Goal: Task Accomplishment & Management: Manage account settings

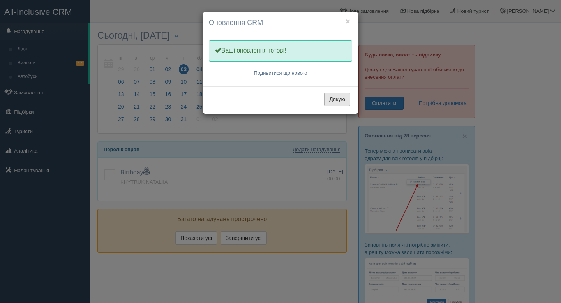
click at [340, 101] on button "Дякую" at bounding box center [337, 99] width 26 height 13
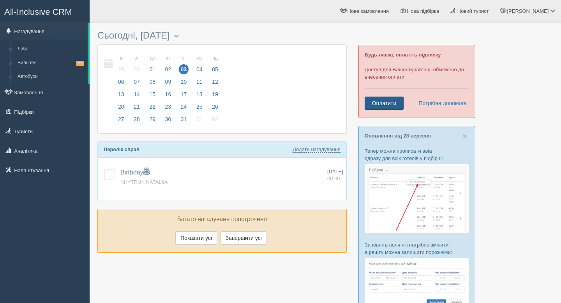
click at [388, 105] on link "Оплатити" at bounding box center [384, 103] width 39 height 13
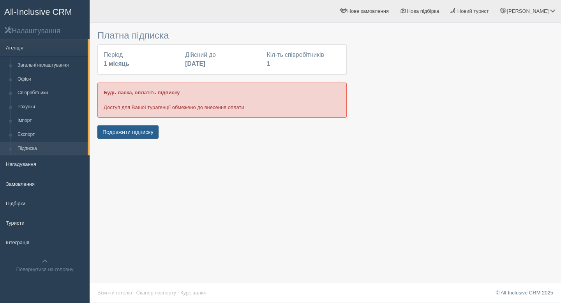
click at [148, 135] on button "Подовжити підписку" at bounding box center [127, 131] width 61 height 13
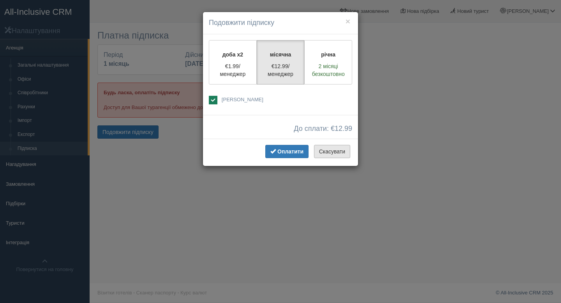
click at [328, 154] on button "Скасувати" at bounding box center [332, 151] width 36 height 13
